Goal: Find specific page/section: Find specific page/section

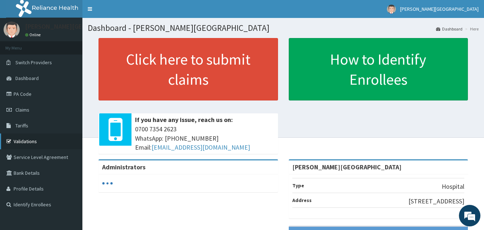
click at [29, 142] on link "Validations" at bounding box center [41, 141] width 82 height 16
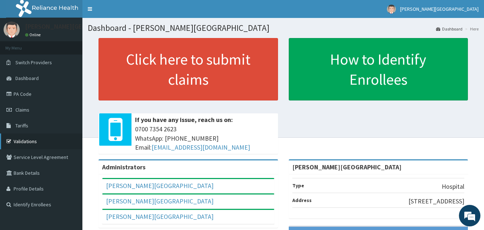
click at [27, 141] on link "Validations" at bounding box center [41, 141] width 82 height 16
